Goal: Task Accomplishment & Management: Manage account settings

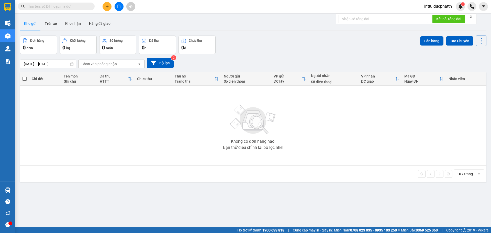
click at [173, 17] on div "Kho gửi Trên xe Kho nhận Hàng đã giao" at bounding box center [253, 24] width 467 height 14
click at [82, 8] on input "text" at bounding box center [58, 7] width 60 height 6
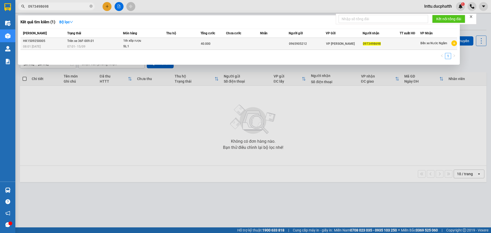
type input "0973498698"
click at [174, 42] on td at bounding box center [183, 44] width 34 height 12
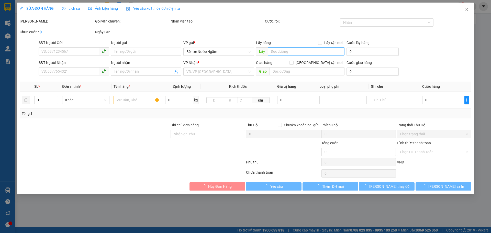
type input "0965905212"
type input "0973498698"
type input "40.000"
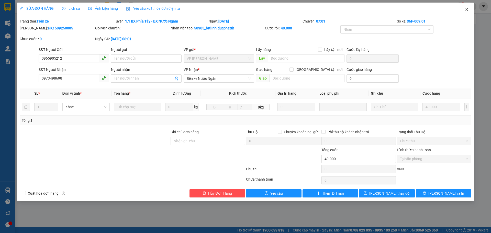
click at [466, 0] on div "SỬA ĐƠN HÀNG Lịch sử Ảnh kiện hàng Yêu cầu xuất hóa đơn điện tử Total Paid Fee …" at bounding box center [245, 116] width 491 height 233
click at [465, 10] on icon "close" at bounding box center [467, 9] width 4 height 4
